Goal: Task Accomplishment & Management: Use online tool/utility

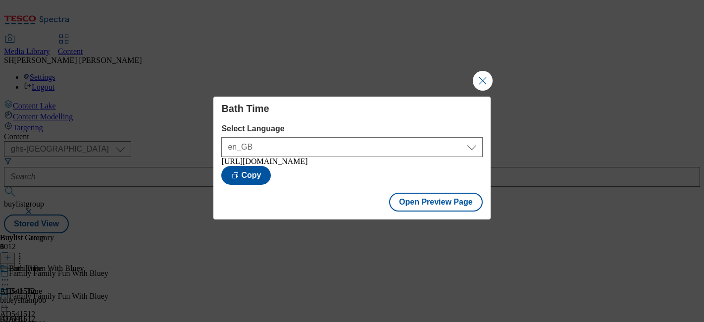
select select "ghs-[GEOGRAPHIC_DATA]"
click at [483, 71] on button "Close Modal" at bounding box center [483, 81] width 20 height 20
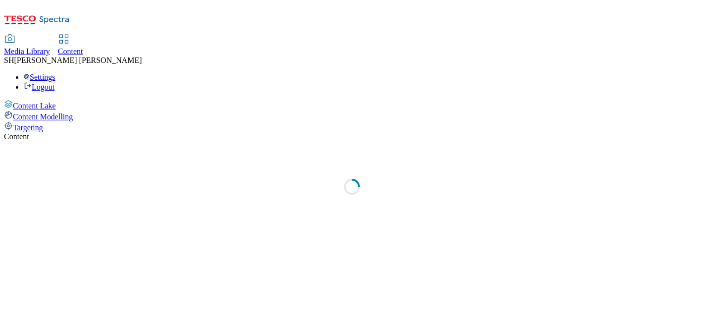
select select "ghs-[GEOGRAPHIC_DATA]"
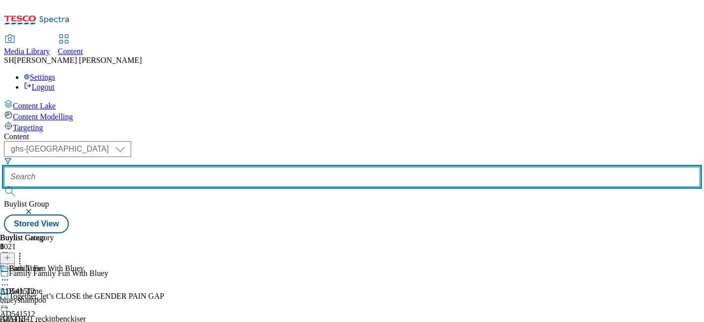
click at [232, 167] on input "text" at bounding box center [352, 177] width 696 height 20
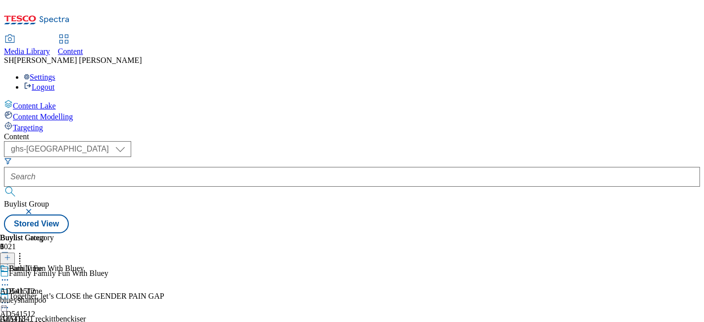
click at [10, 280] on icon at bounding box center [5, 285] width 10 height 10
click at [42, 302] on span "Edit" at bounding box center [36, 305] width 11 height 7
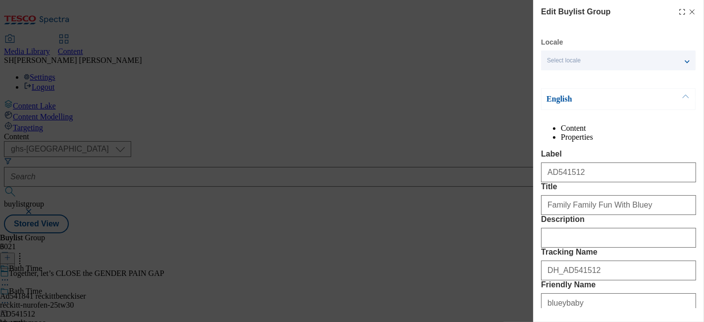
scroll to position [110, 0]
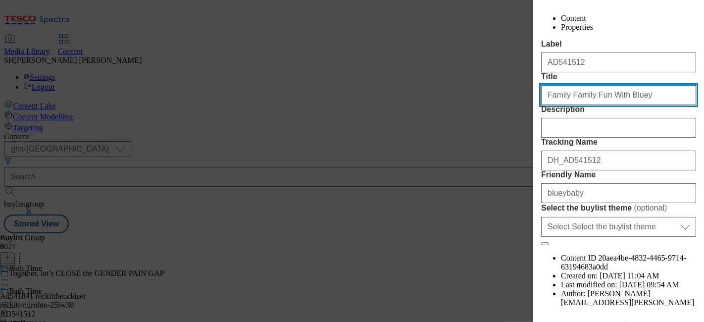
drag, startPoint x: 565, startPoint y: 134, endPoint x: 514, endPoint y: 130, distance: 51.2
click at [514, 130] on div "Edit Buylist Group Locale Select locale English Welsh English Content Propertie…" at bounding box center [352, 161] width 704 height 322
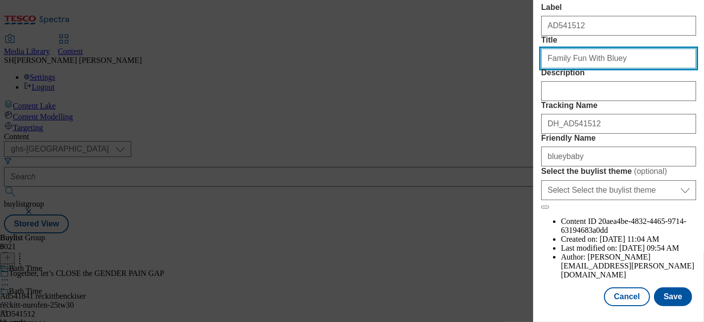
scroll to position [191, 0]
type input "Family Fun With Bluey"
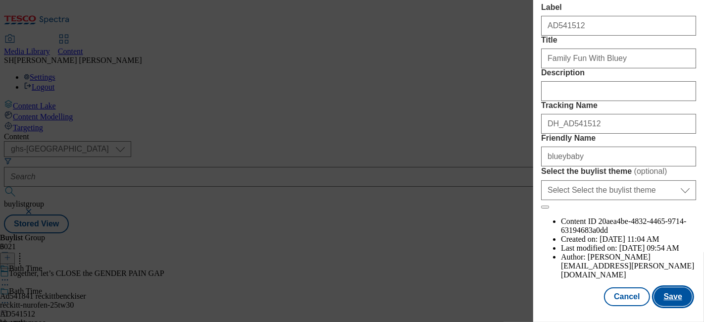
click at [663, 290] on button "Save" at bounding box center [673, 296] width 38 height 19
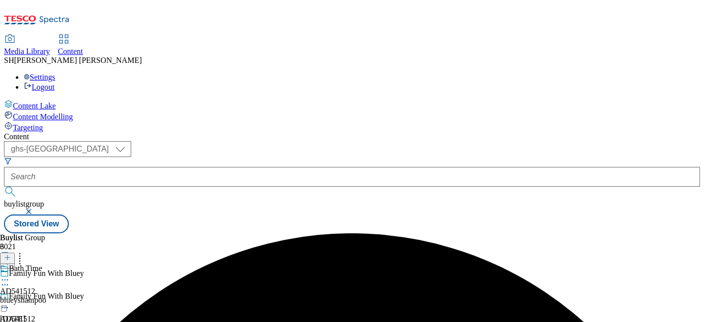
click at [56, 264] on div "Bath Time AD541512 blueyshampoo [DATE] 10:10 am" at bounding box center [28, 298] width 56 height 68
click at [164, 292] on div "Family Fun With Bluey" at bounding box center [82, 303] width 164 height 23
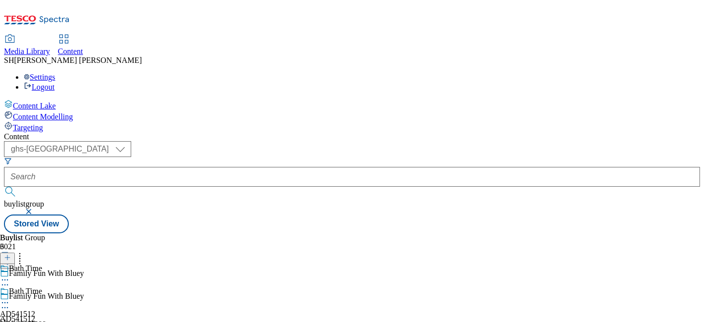
click at [10, 303] on icon at bounding box center [5, 308] width 10 height 10
click at [10, 298] on icon at bounding box center [5, 303] width 10 height 10
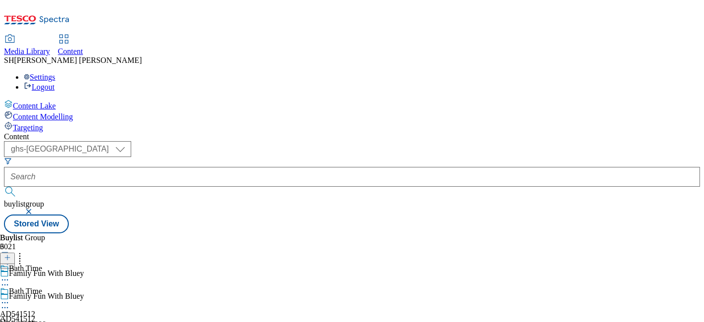
click at [10, 298] on icon at bounding box center [5, 303] width 10 height 10
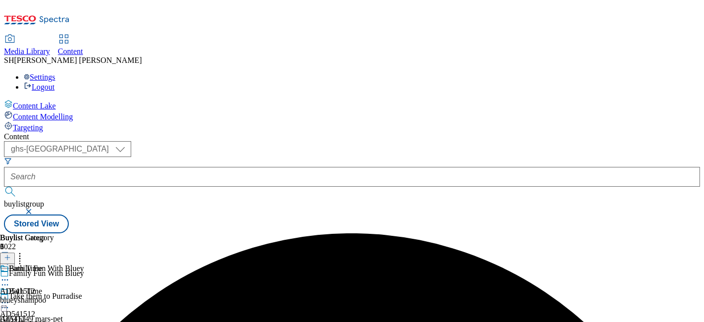
scroll to position [55, 0]
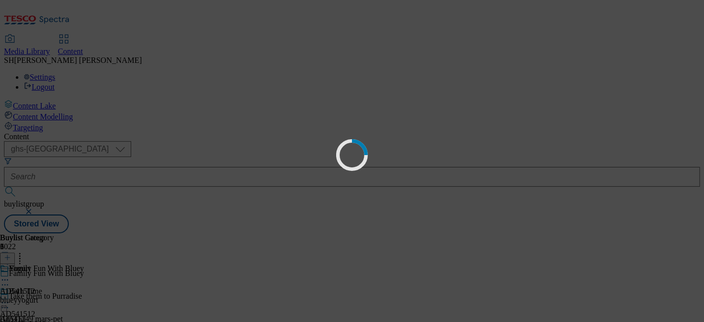
scroll to position [0, 0]
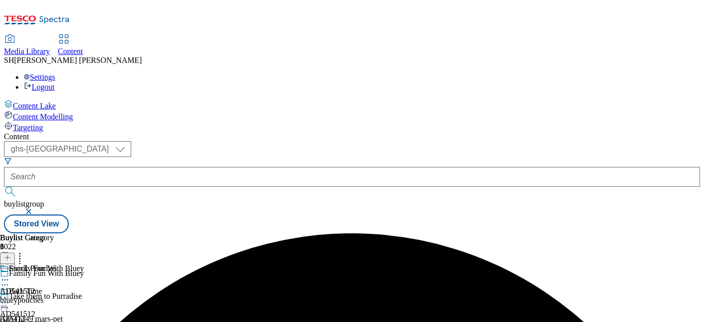
click at [10, 298] on icon at bounding box center [5, 303] width 10 height 10
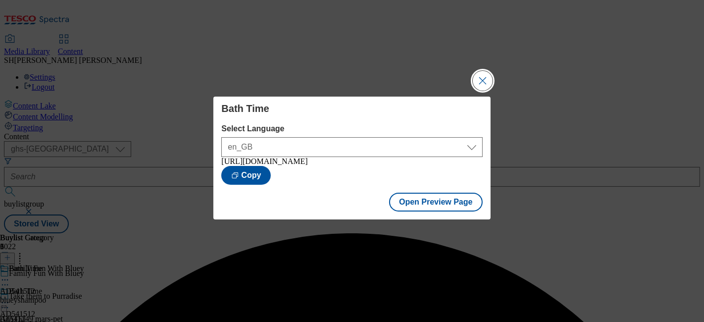
click at [487, 78] on button "Close Modal" at bounding box center [483, 81] width 20 height 20
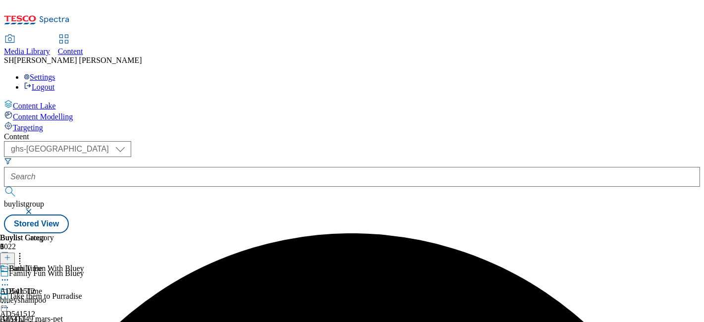
scroll to position [110, 0]
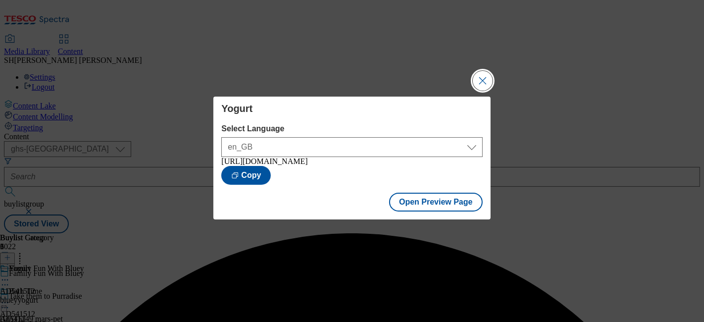
click at [485, 78] on button "Close Modal" at bounding box center [483, 81] width 20 height 20
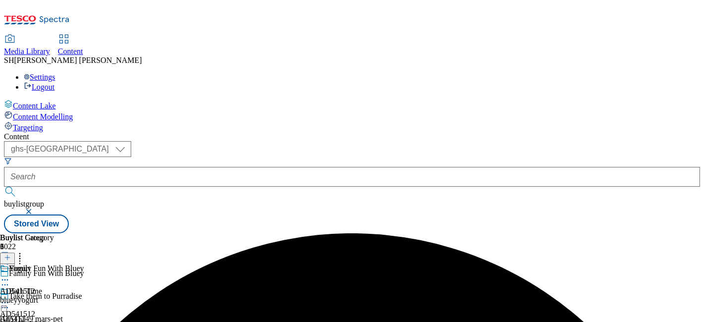
scroll to position [149, 0]
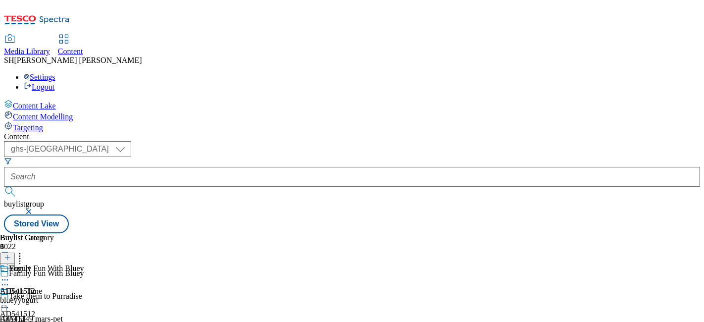
scroll to position [80, 0]
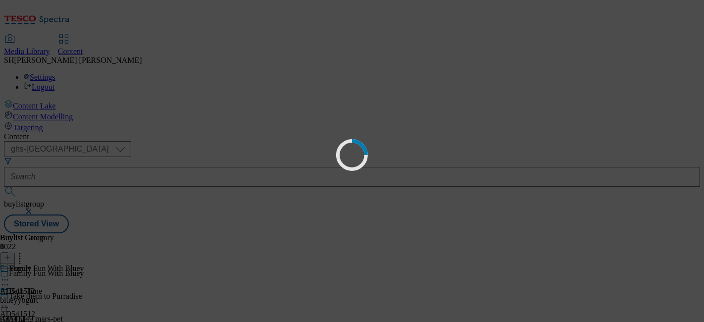
scroll to position [0, 0]
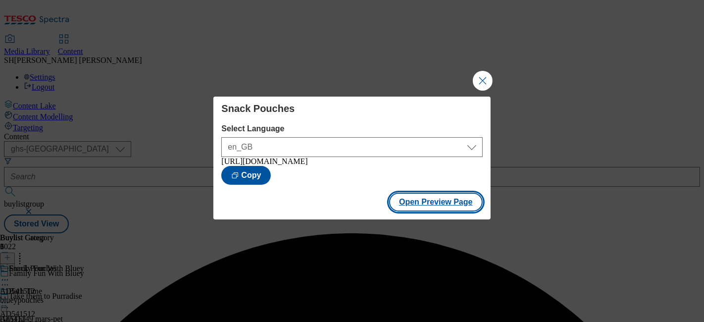
click at [423, 209] on button "Open Preview Page" at bounding box center [436, 202] width 94 height 19
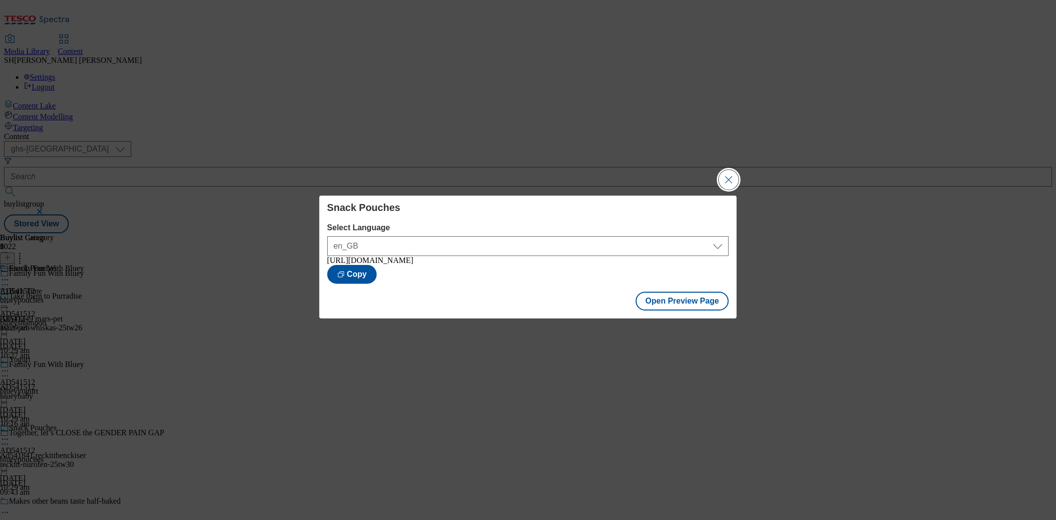
click at [704, 175] on button "Close Modal" at bounding box center [729, 180] width 20 height 20
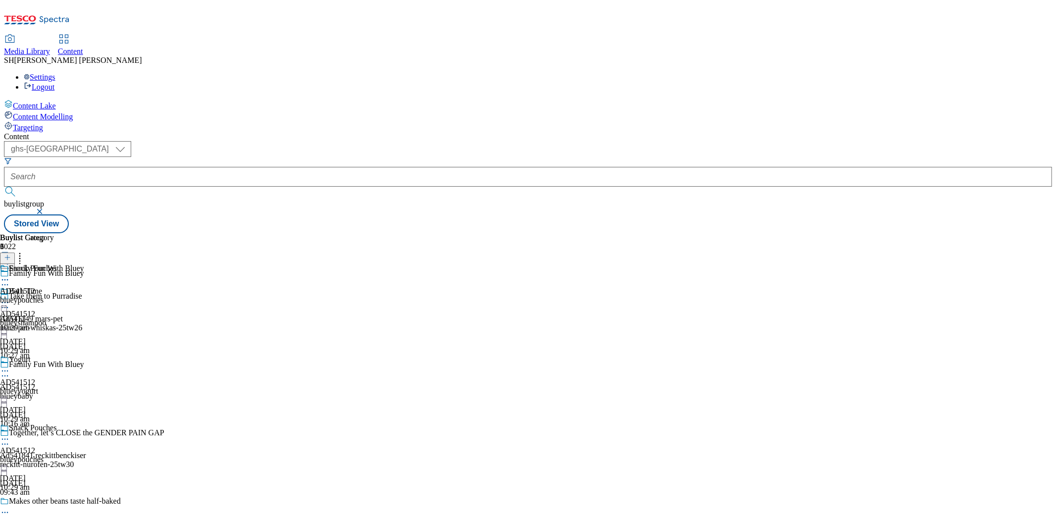
click at [11, 259] on icon at bounding box center [7, 262] width 7 height 7
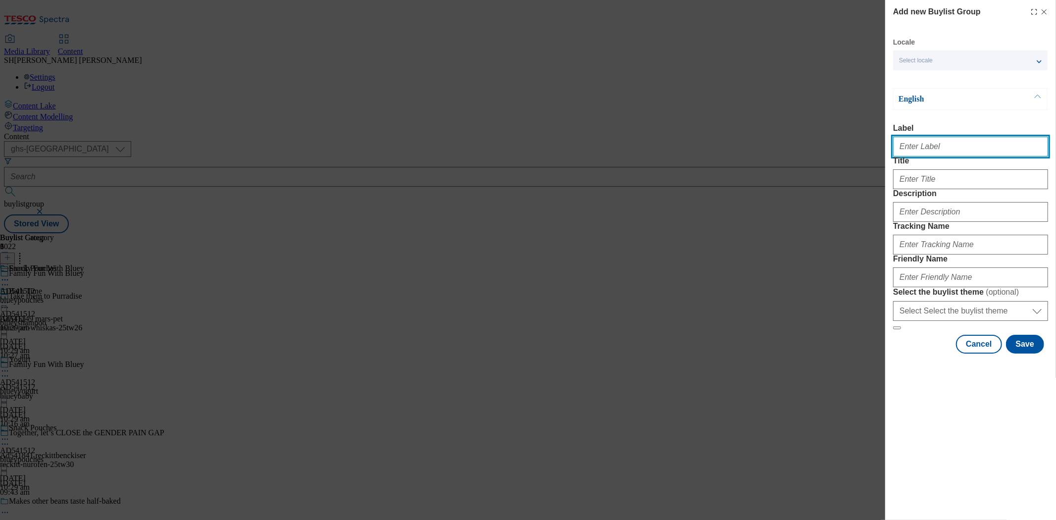
click at [704, 149] on input "Label" at bounding box center [970, 147] width 155 height 20
click at [704, 156] on input "AD541512" at bounding box center [970, 147] width 155 height 20
type input "AD541818"
